Goal: Task Accomplishment & Management: Manage account settings

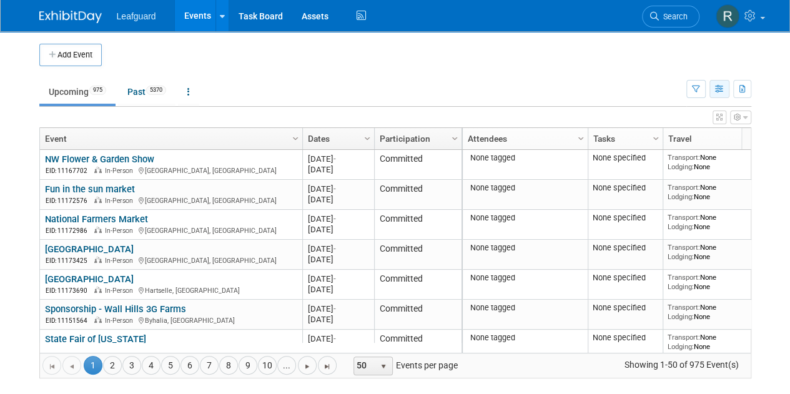
click at [724, 92] on button "button" at bounding box center [719, 89] width 20 height 18
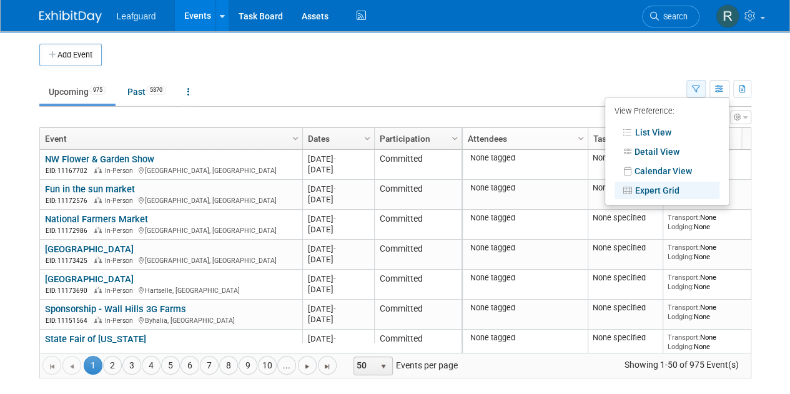
click at [698, 88] on icon "button" at bounding box center [696, 90] width 8 height 8
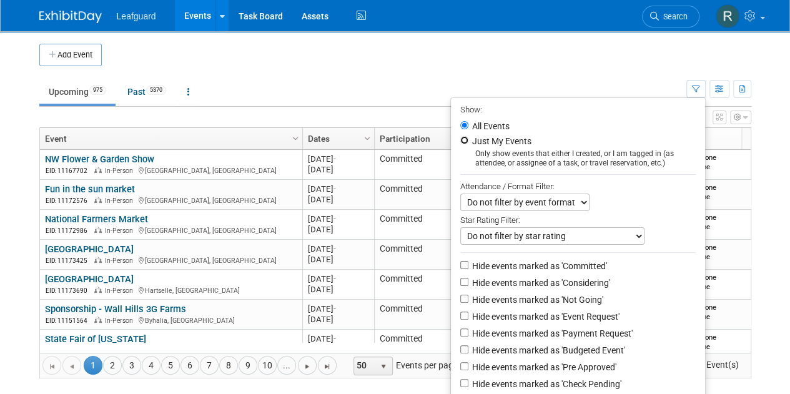
click at [460, 141] on input "Just My Events" at bounding box center [464, 140] width 8 height 8
radio input "true"
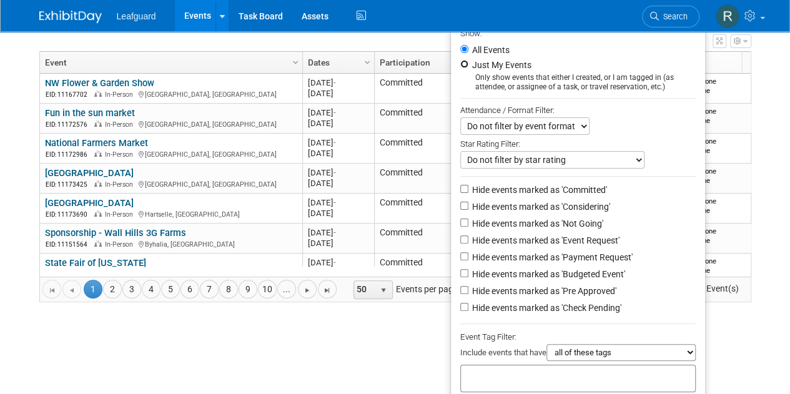
scroll to position [130, 0]
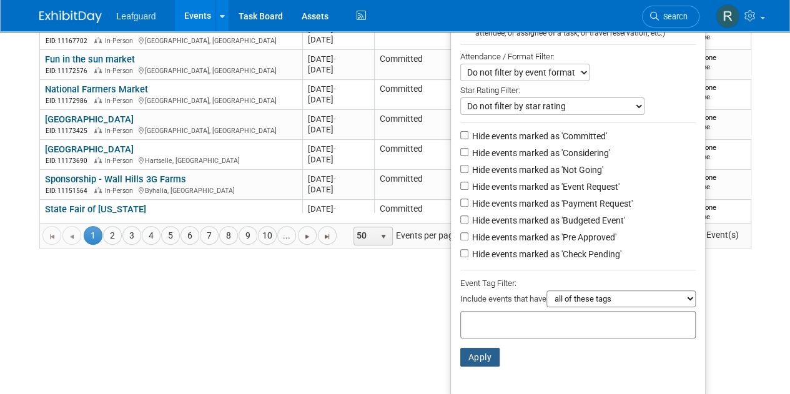
click at [483, 354] on button "Apply" at bounding box center [480, 357] width 40 height 19
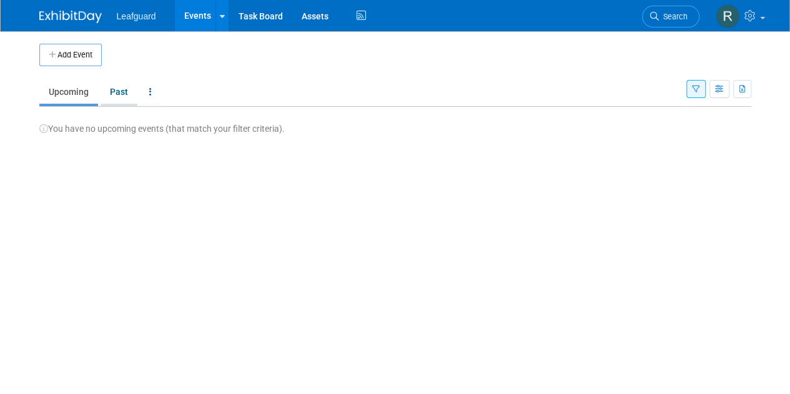
click at [122, 91] on link "Past" at bounding box center [119, 92] width 37 height 24
click at [696, 88] on icon "button" at bounding box center [696, 90] width 8 height 8
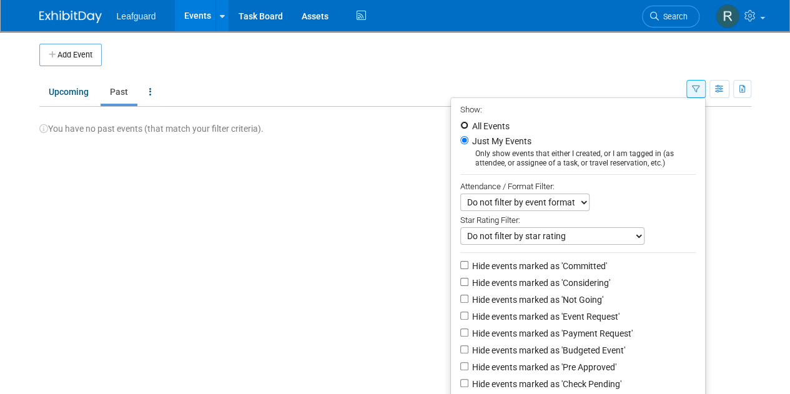
click at [460, 126] on input "All Events" at bounding box center [464, 125] width 8 height 8
radio input "true"
click at [718, 172] on div "Add Event New Event Duplicate Event Warning There is another event in your work…" at bounding box center [395, 172] width 731 height 283
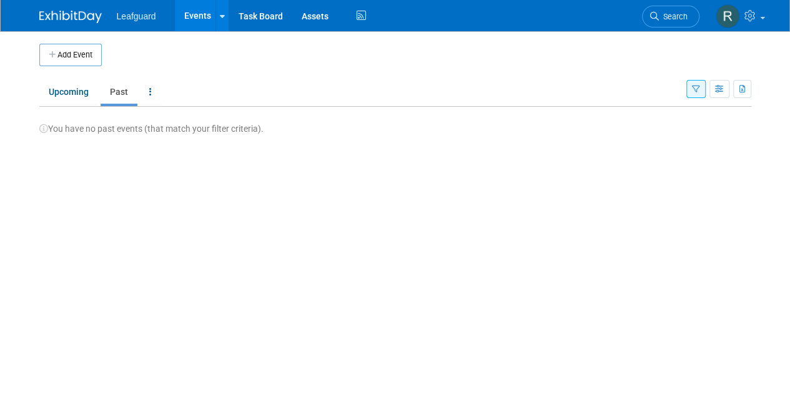
click at [697, 86] on icon "button" at bounding box center [696, 90] width 8 height 8
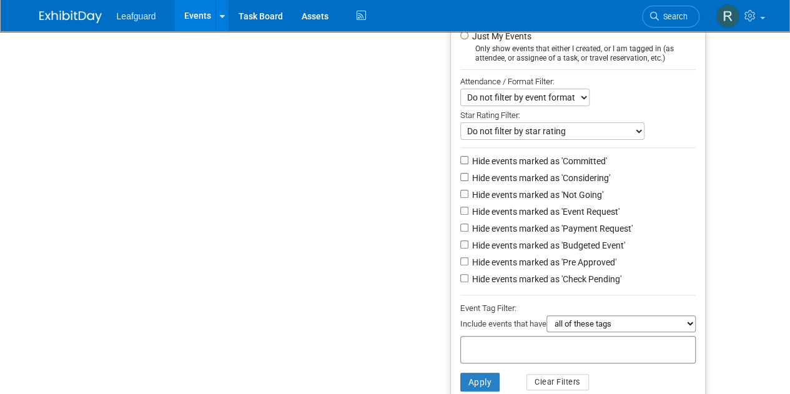
scroll to position [130, 0]
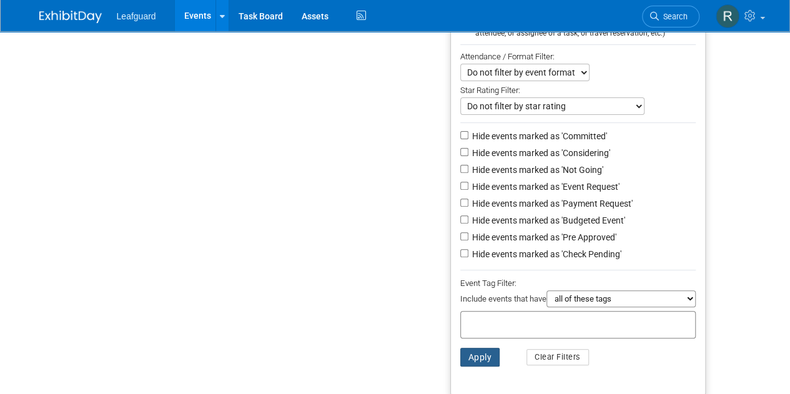
click at [477, 357] on button "Apply" at bounding box center [480, 357] width 40 height 19
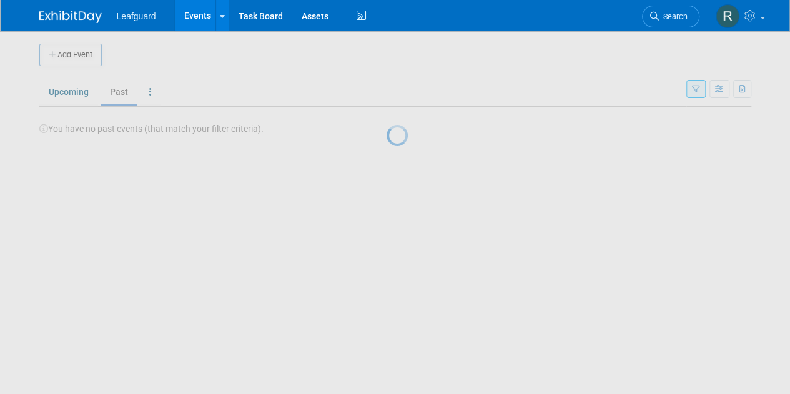
scroll to position [0, 0]
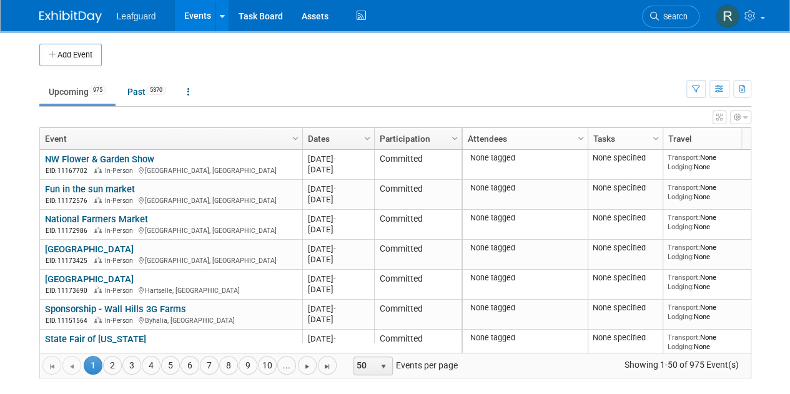
scroll to position [7, 0]
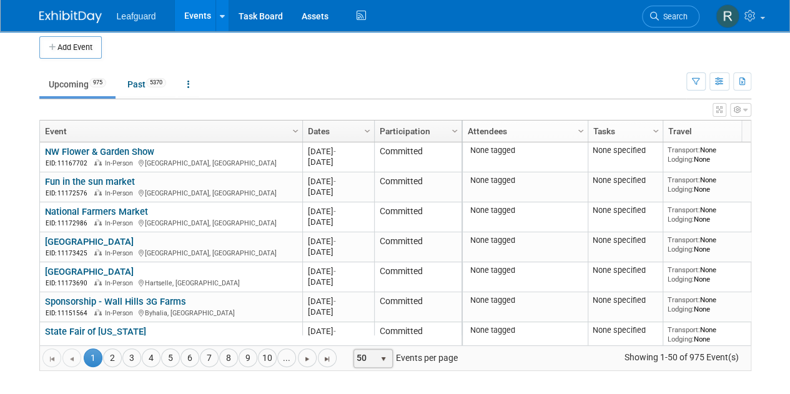
click at [379, 357] on span "select" at bounding box center [383, 359] width 10 height 10
click at [370, 333] on li "100" at bounding box center [366, 338] width 36 height 17
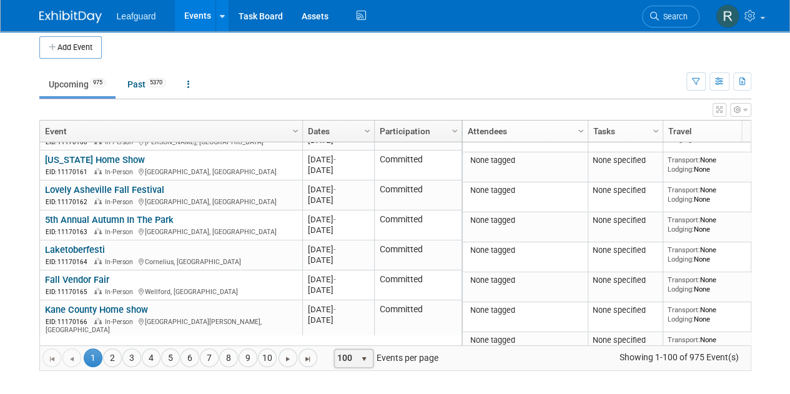
scroll to position [0, 0]
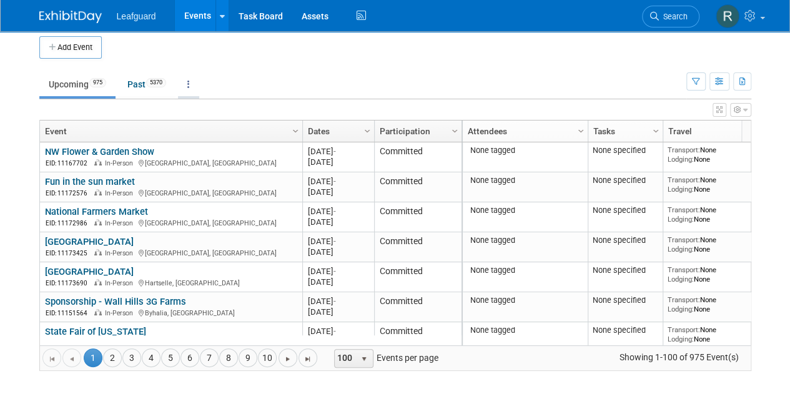
click at [190, 86] on icon at bounding box center [188, 84] width 2 height 9
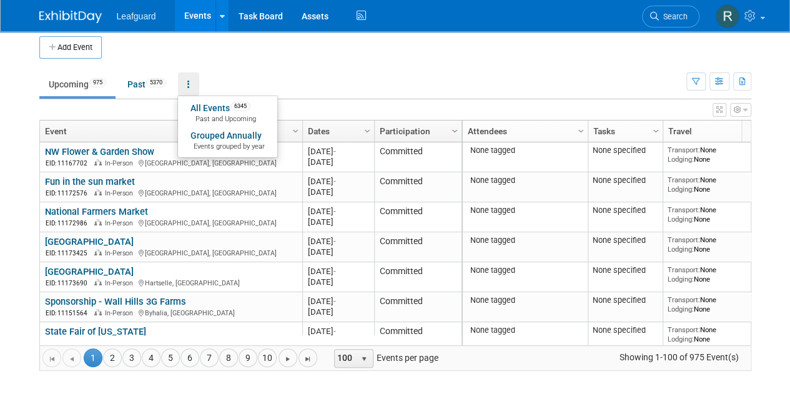
click at [250, 63] on td "Upcoming 975 Past 5370 All Events 6345 Past and Upcoming Grouped Annually Event…" at bounding box center [362, 79] width 647 height 41
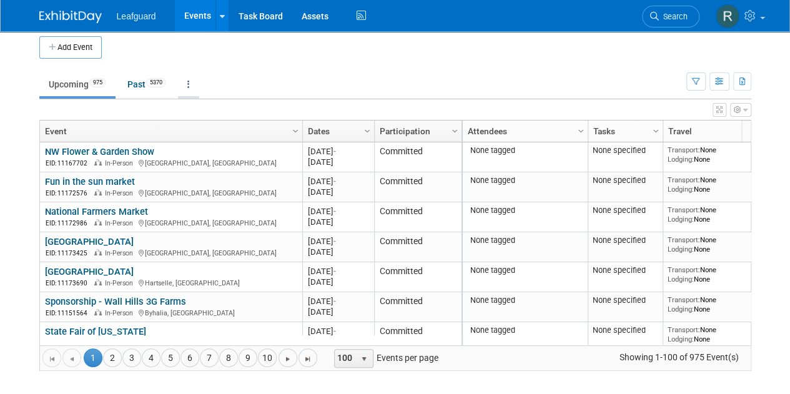
click at [190, 84] on icon at bounding box center [188, 84] width 2 height 9
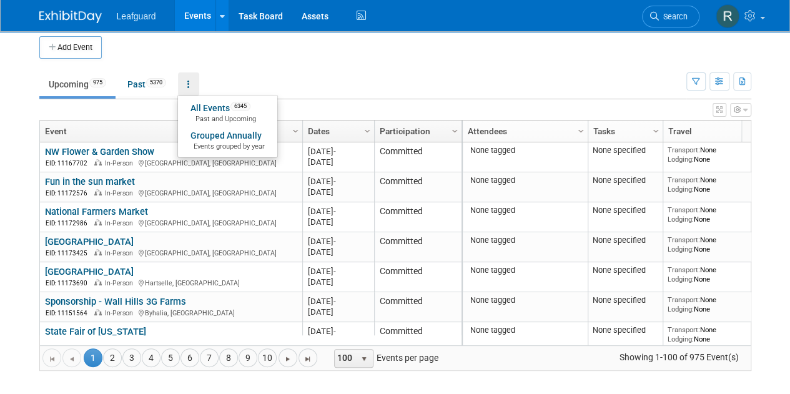
click at [318, 66] on td "Upcoming 975 Past 5370 All Events 6345 Past and Upcoming Grouped Annually Event…" at bounding box center [362, 79] width 647 height 41
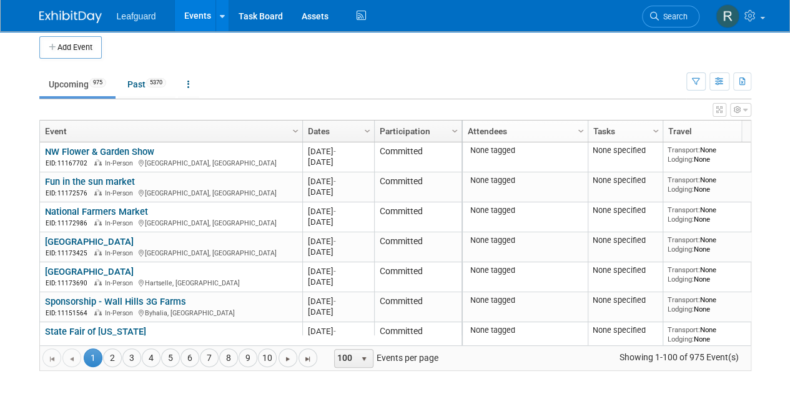
click at [530, 62] on td "Upcoming 975 Past 5370 All Events 6345 Past and Upcoming Grouped Annually Event…" at bounding box center [362, 79] width 647 height 41
